Goal: Information Seeking & Learning: Learn about a topic

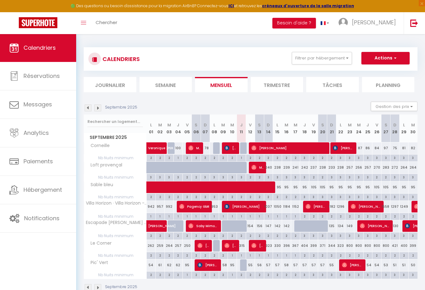
click at [86, 108] on img at bounding box center [88, 108] width 7 height 7
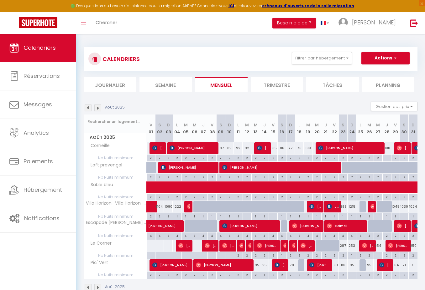
click at [85, 108] on img at bounding box center [88, 108] width 7 height 7
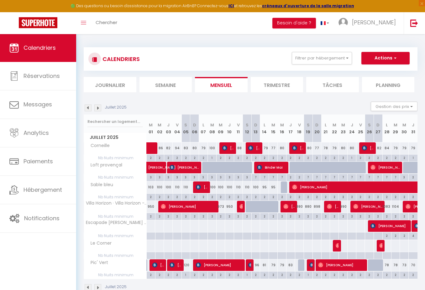
click at [99, 107] on img at bounding box center [97, 108] width 7 height 7
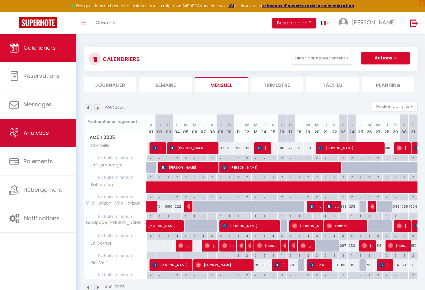
click at [42, 140] on link "Analytics" at bounding box center [38, 133] width 76 height 28
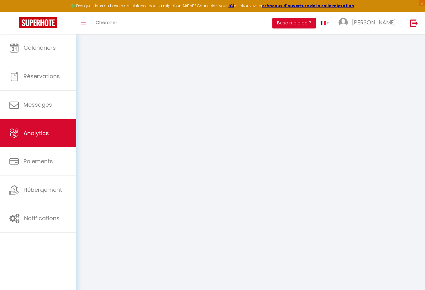
select select "2025"
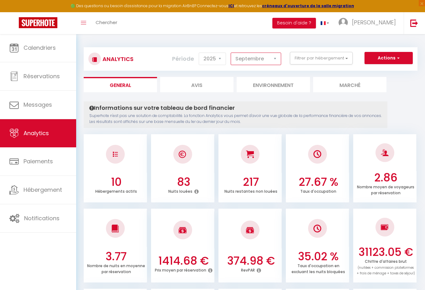
select select "7"
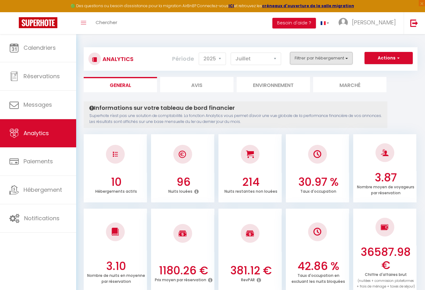
scroll to position [0, 0]
click at [336, 60] on button "Filtrer par hébergement" at bounding box center [321, 58] width 63 height 13
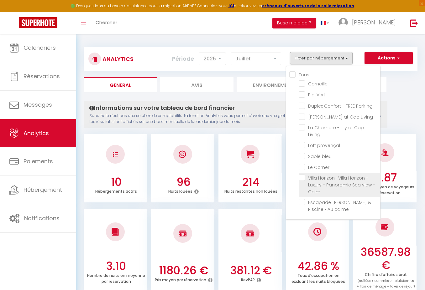
click at [303, 175] on Calm "checkbox" at bounding box center [338, 178] width 81 height 6
checkbox Calm "true"
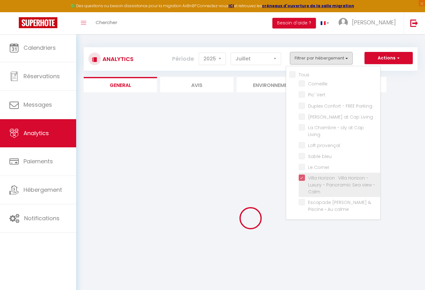
checkbox input "false"
checkbox Vert "false"
checkbox Parking "false"
checkbox Living "false"
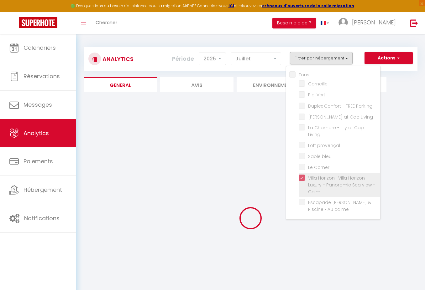
checkbox provençal "false"
checkbox bleu "false"
checkbox Corner "false"
checkbox calme "false"
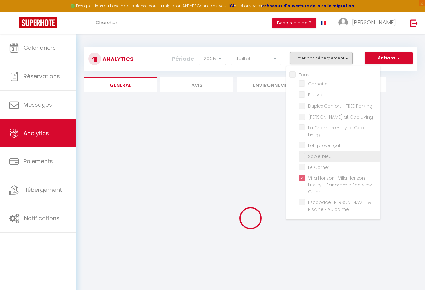
checkbox input "false"
checkbox Vert "false"
checkbox Parking "false"
checkbox Living "false"
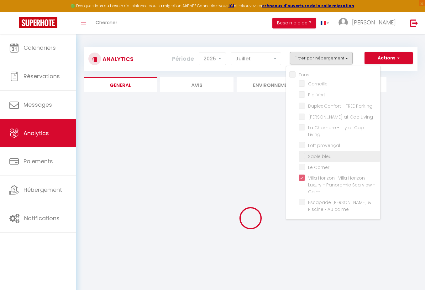
checkbox provençal "false"
checkbox bleu "false"
checkbox Corner "false"
checkbox calme "false"
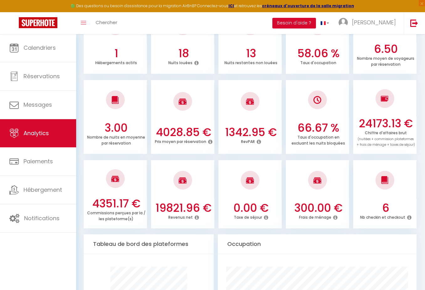
scroll to position [128, 0]
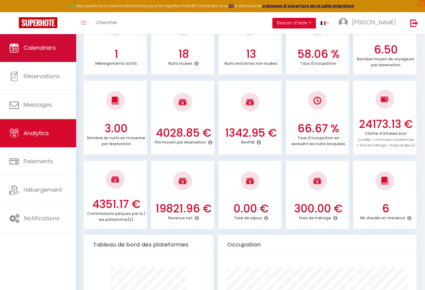
click at [48, 39] on link "Calendriers" at bounding box center [38, 48] width 76 height 28
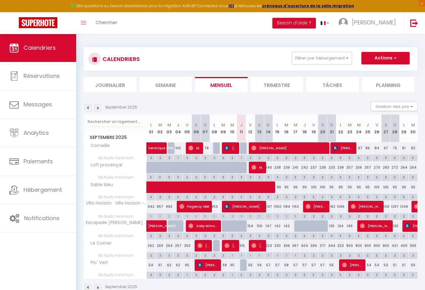
click at [87, 108] on img at bounding box center [88, 108] width 7 height 7
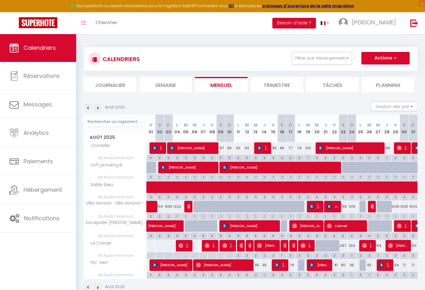
click at [87, 108] on img at bounding box center [88, 108] width 7 height 7
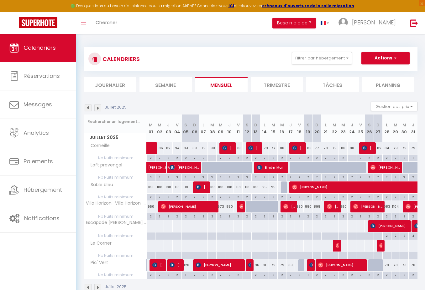
click at [102, 108] on div "Juillet 2025" at bounding box center [106, 108] width 45 height 7
click at [50, 48] on span "Calendriers" at bounding box center [39, 48] width 32 height 8
click at [390, 1] on div "🟢 Des questions ou besoin d'assistance pour la migration AirBnB? Connectez-vous…" at bounding box center [212, 6] width 425 height 12
